Goal: Task Accomplishment & Management: Use online tool/utility

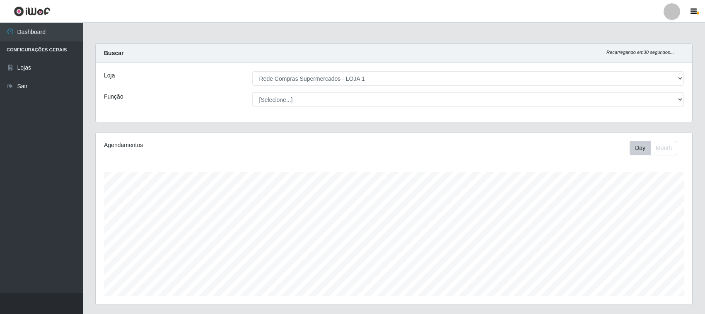
select select "158"
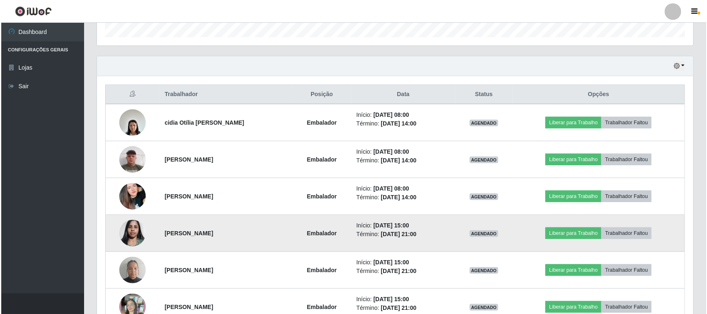
scroll to position [311, 0]
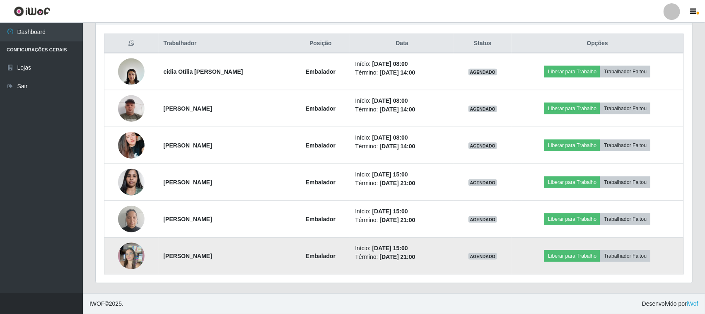
click at [133, 253] on img at bounding box center [131, 255] width 27 height 47
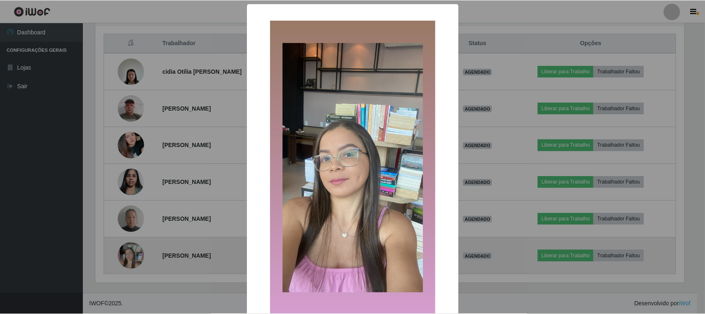
scroll to position [172, 591]
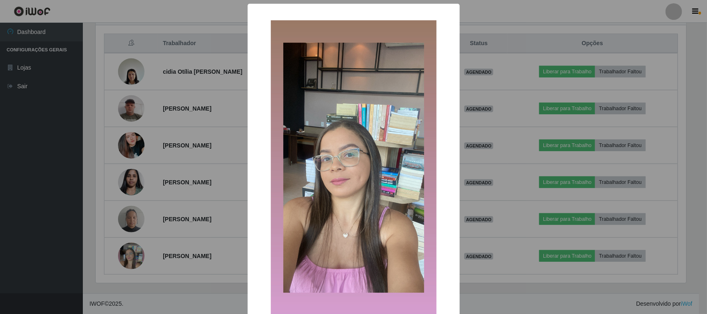
click at [183, 243] on div "× OK Cancel" at bounding box center [353, 157] width 707 height 314
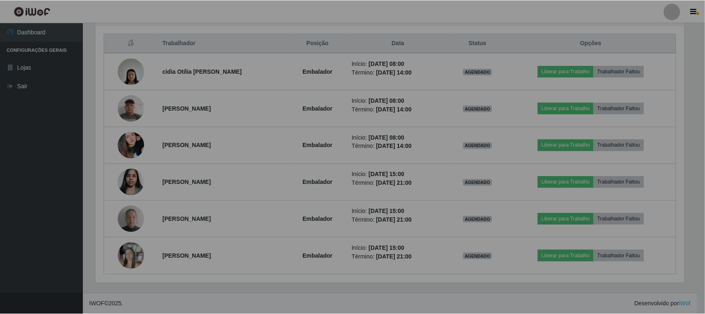
scroll to position [172, 596]
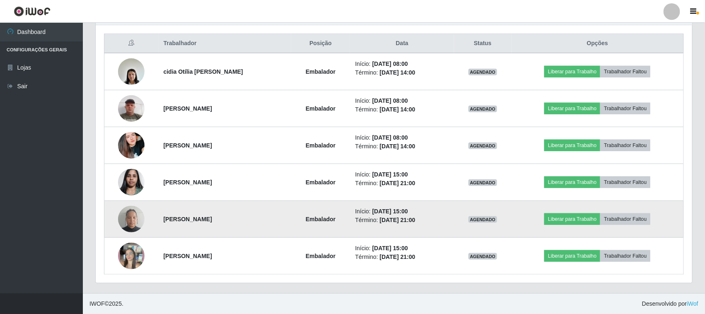
click at [137, 217] on img at bounding box center [131, 218] width 27 height 35
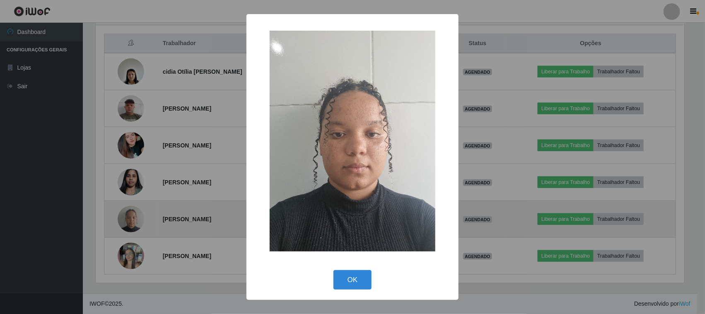
scroll to position [172, 591]
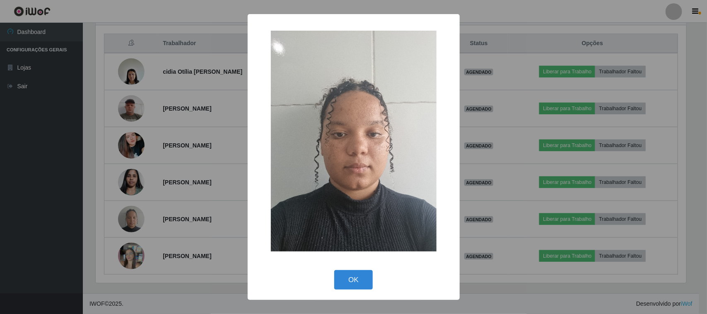
click at [191, 210] on div "× OK Cancel" at bounding box center [353, 157] width 707 height 314
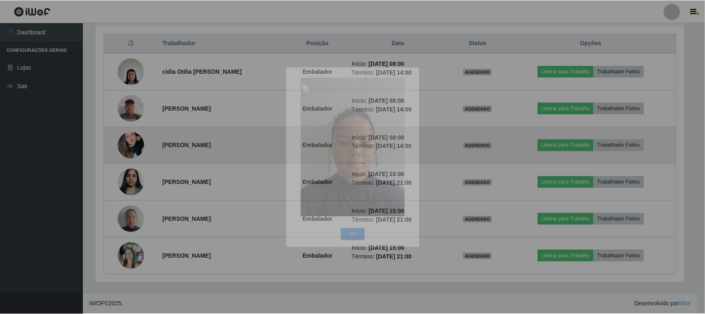
scroll to position [172, 596]
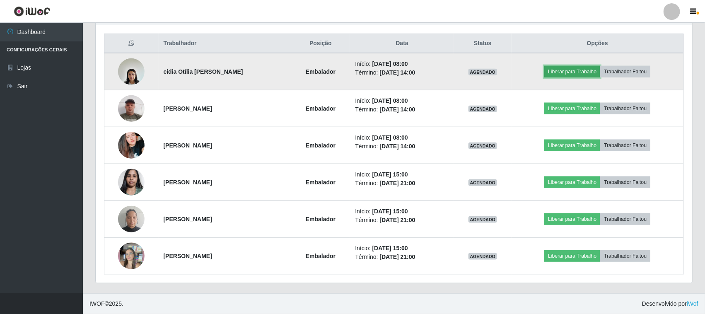
click at [573, 69] on button "Liberar para Trabalho" at bounding box center [572, 72] width 56 height 12
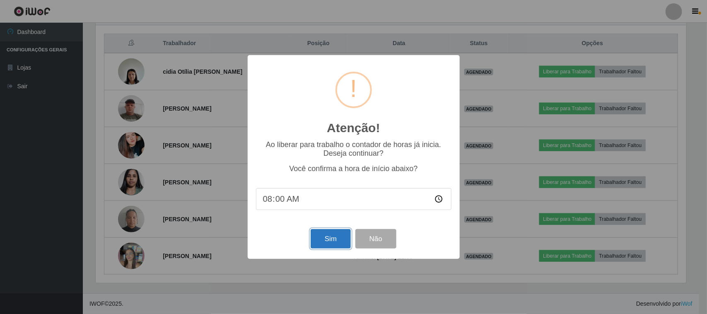
click at [328, 240] on button "Sim" at bounding box center [331, 238] width 40 height 19
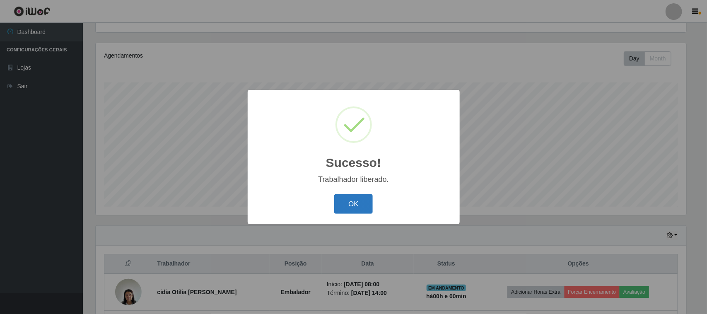
click at [352, 199] on button "OK" at bounding box center [353, 203] width 39 height 19
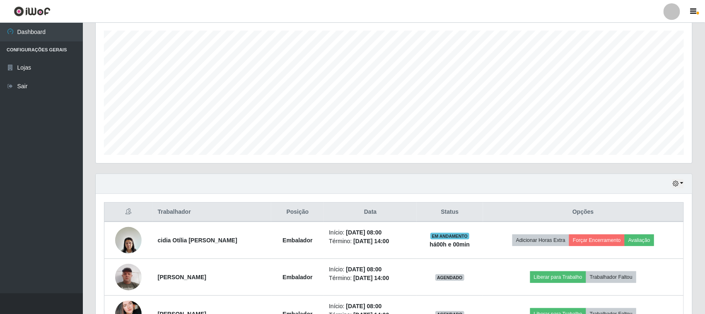
scroll to position [193, 0]
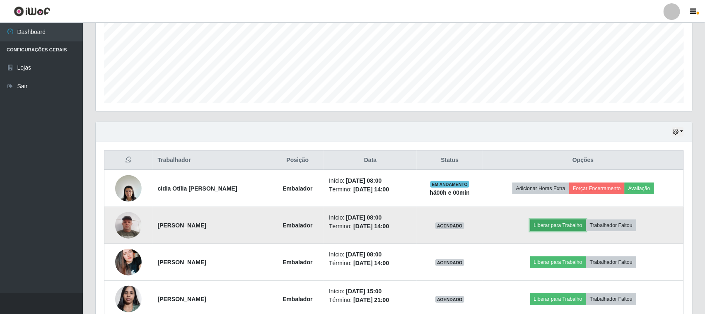
click at [567, 227] on button "Liberar para Trabalho" at bounding box center [558, 225] width 56 height 12
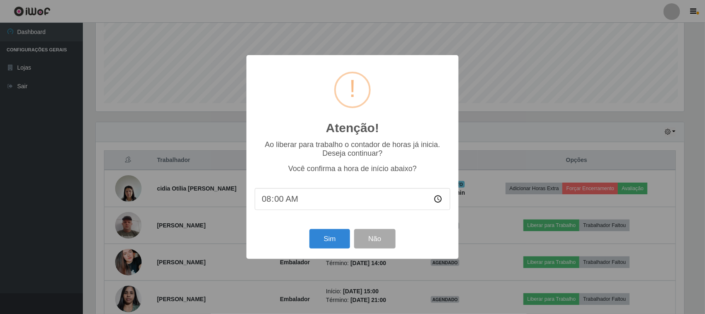
scroll to position [172, 591]
click at [331, 236] on button "Sim" at bounding box center [331, 238] width 40 height 19
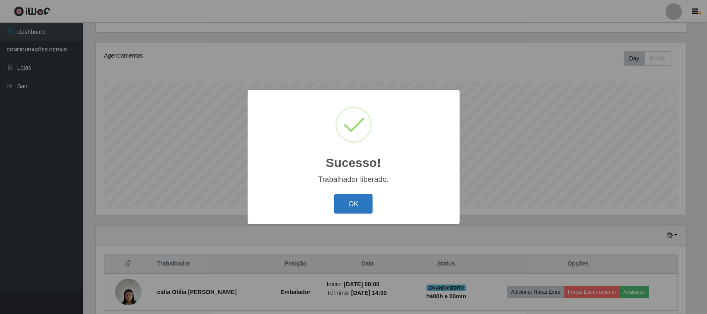
click at [365, 202] on button "OK" at bounding box center [353, 203] width 39 height 19
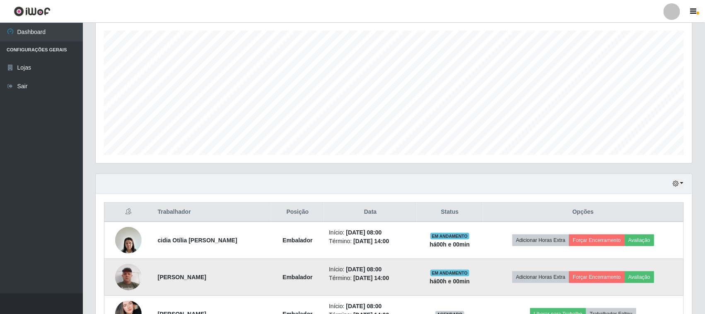
scroll to position [193, 0]
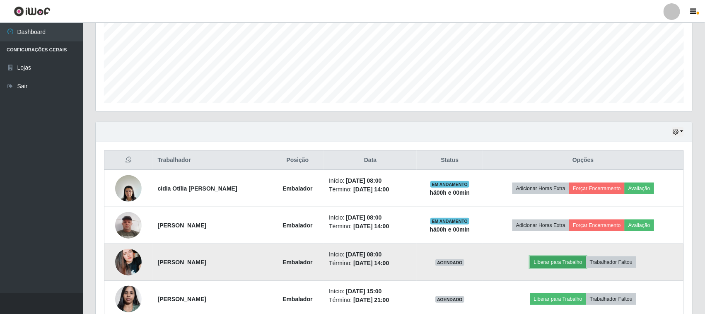
click at [553, 261] on button "Liberar para Trabalho" at bounding box center [558, 262] width 56 height 12
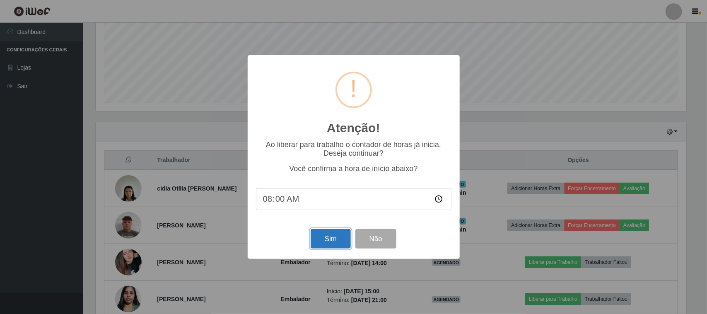
click at [329, 241] on button "Sim" at bounding box center [331, 238] width 40 height 19
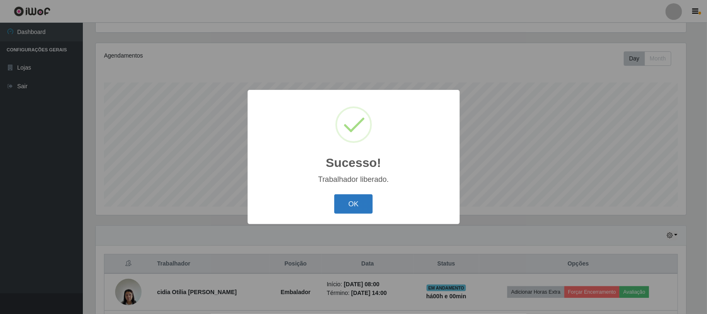
click at [355, 203] on button "OK" at bounding box center [353, 203] width 39 height 19
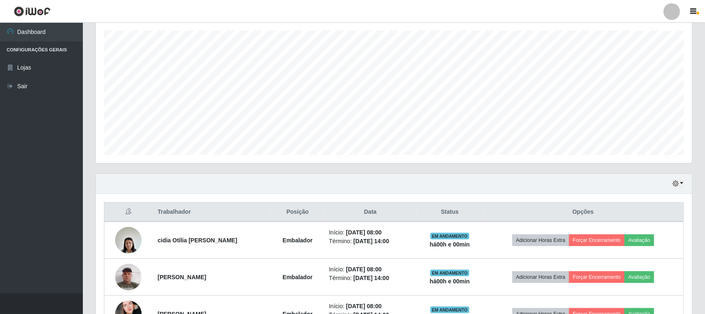
scroll to position [0, 0]
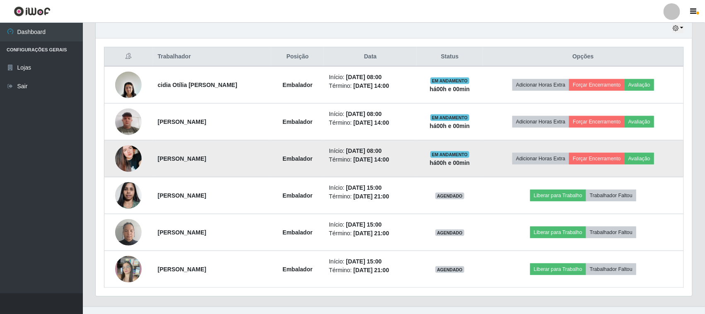
click at [131, 154] on img at bounding box center [128, 158] width 27 height 47
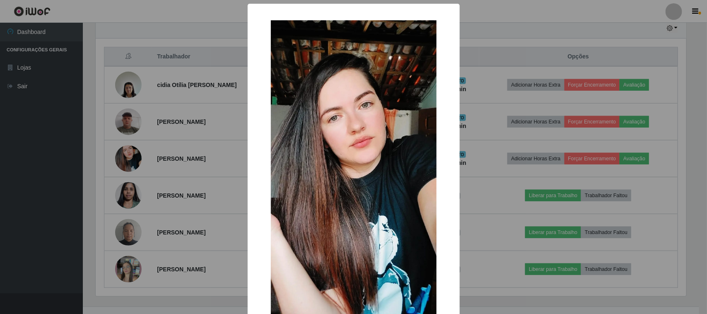
click at [140, 127] on div "× OK Cancel" at bounding box center [353, 157] width 707 height 314
